Goal: Check status: Check status

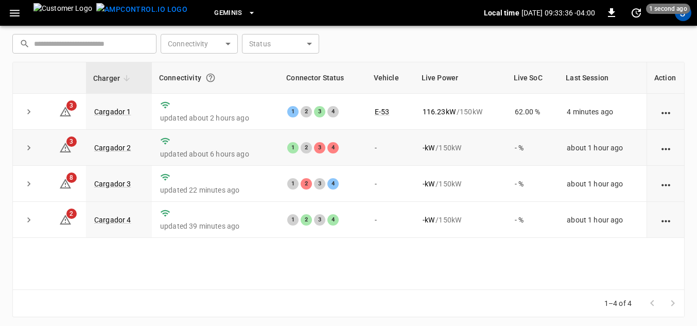
scroll to position [147, 0]
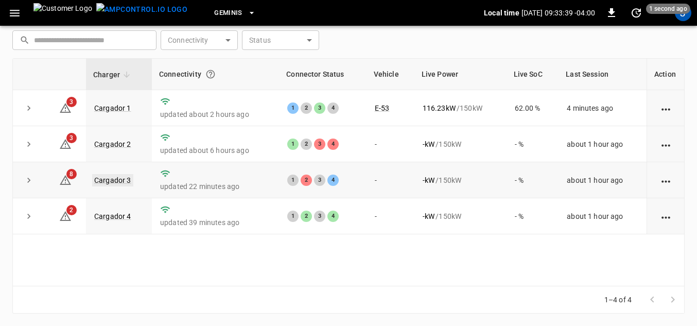
click at [118, 180] on link "Cargador 3" at bounding box center [112, 180] width 41 height 12
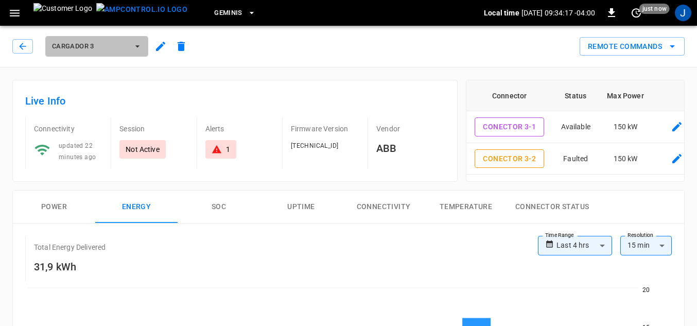
click at [136, 46] on icon "button" at bounding box center [137, 46] width 4 height 2
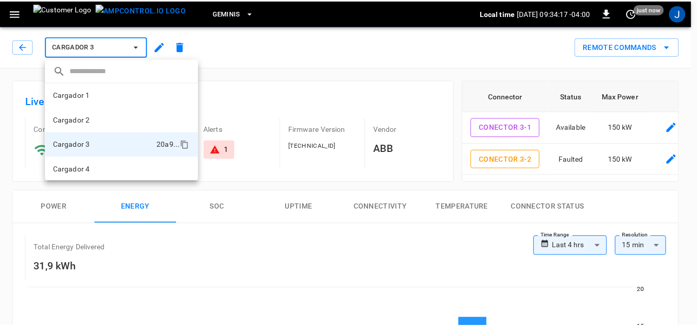
scroll to position [1, 0]
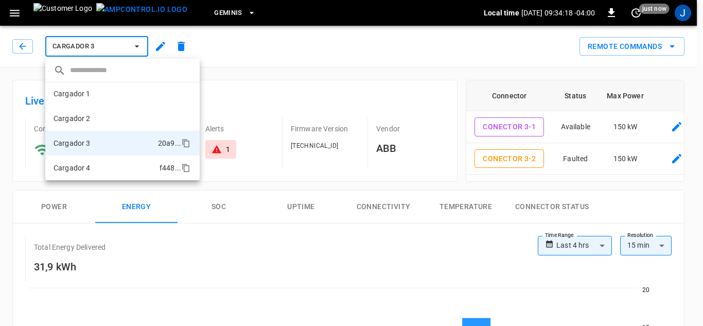
click at [91, 166] on li "Cargador 4 f448 ..." at bounding box center [122, 167] width 154 height 25
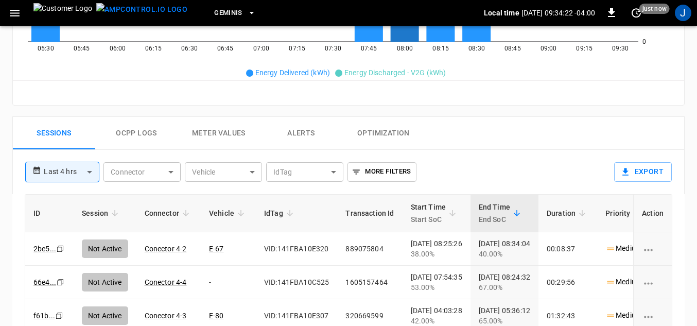
scroll to position [412, 0]
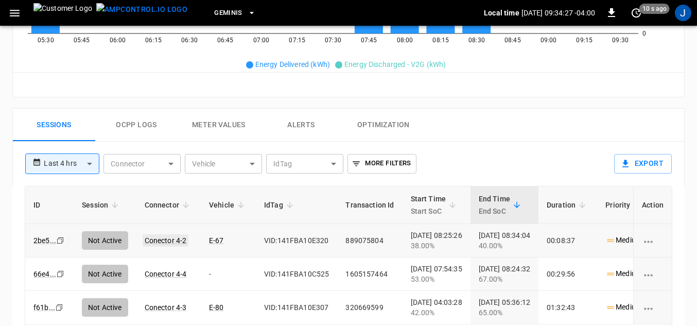
click at [169, 241] on link "Conector 4-2" at bounding box center [166, 240] width 46 height 12
click at [169, 239] on link "Conector 4-2" at bounding box center [166, 240] width 46 height 12
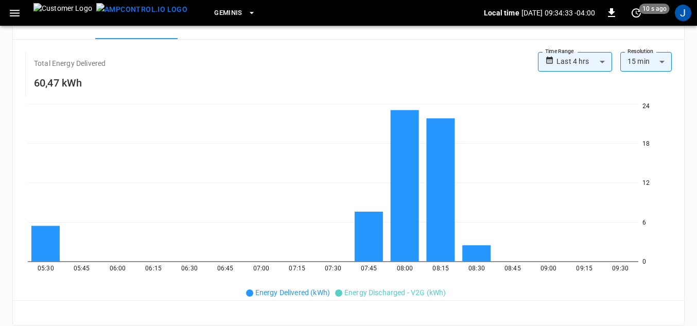
scroll to position [51, 0]
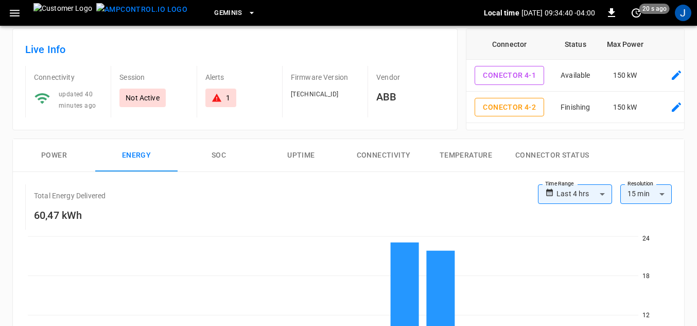
click at [225, 97] on div "1" at bounding box center [221, 98] width 19 height 10
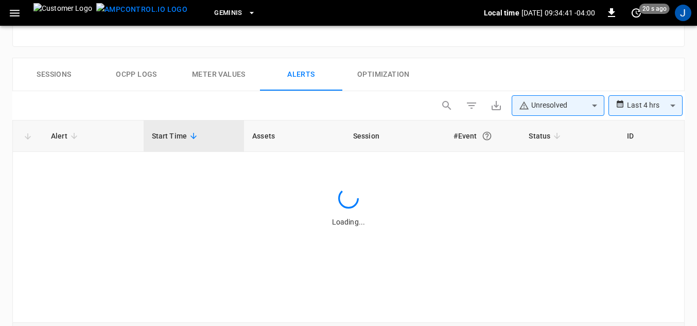
scroll to position [491, 0]
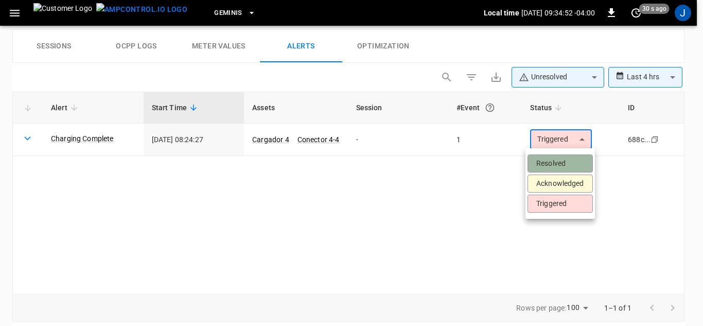
click at [560, 163] on li "Resolved" at bounding box center [560, 163] width 65 height 18
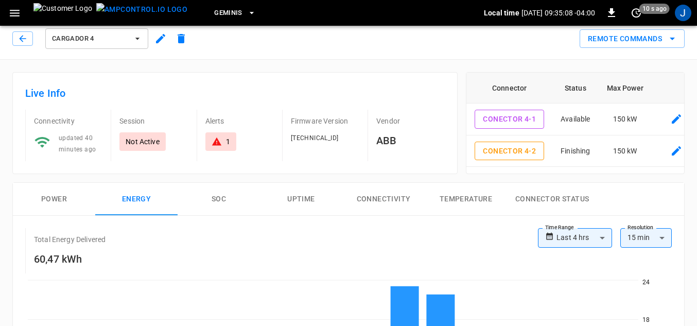
scroll to position [0, 0]
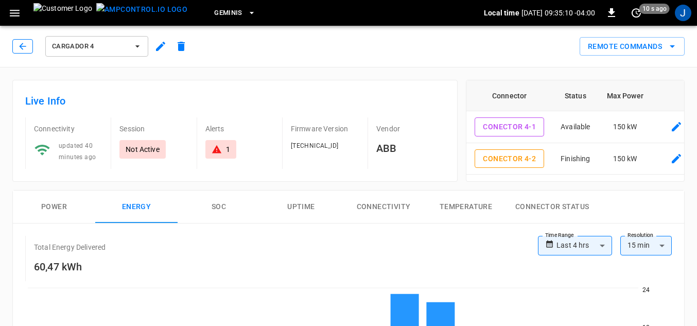
click at [24, 46] on icon "button" at bounding box center [22, 46] width 7 height 7
click at [19, 45] on icon "button" at bounding box center [23, 46] width 10 height 10
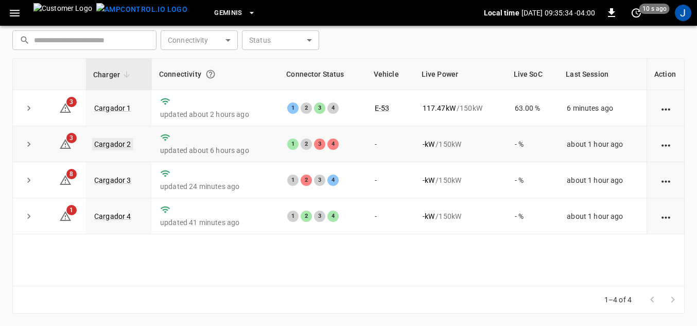
click at [112, 144] on link "Cargador 2" at bounding box center [112, 144] width 41 height 12
